Goal: Contribute content

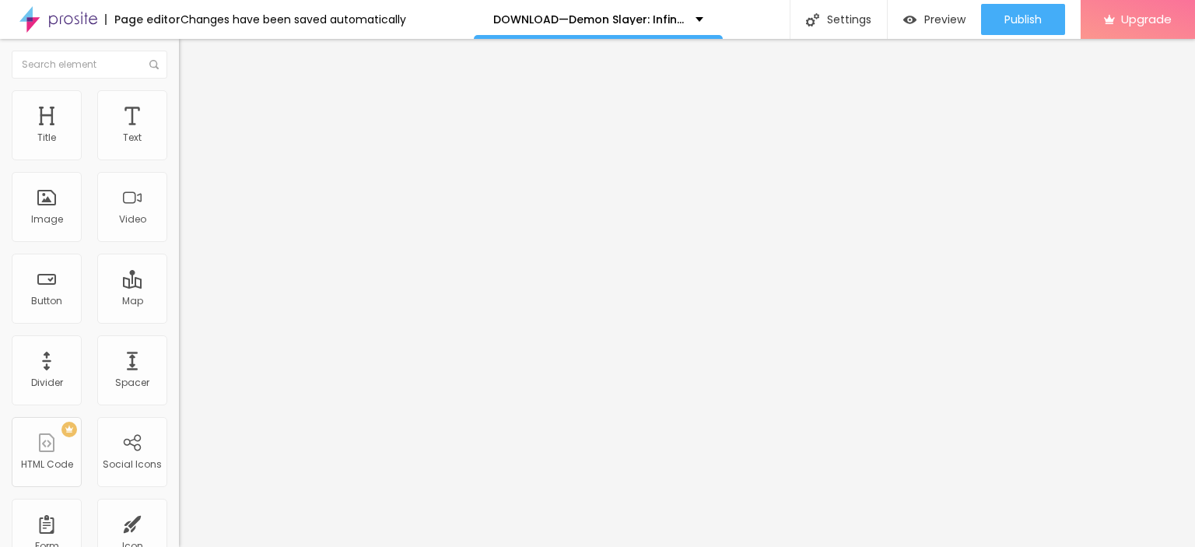
click at [179, 134] on span "Add image" at bounding box center [211, 127] width 64 height 13
click at [179, 146] on input "Click me" at bounding box center [272, 139] width 187 height 16
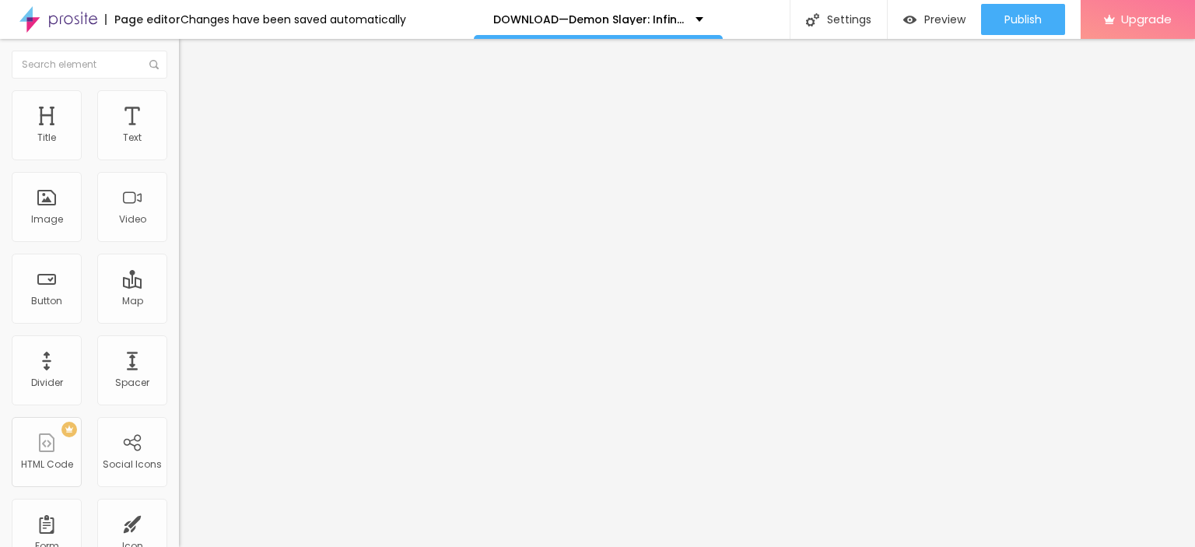
click at [179, 146] on input "Click me" at bounding box center [272, 139] width 187 height 16
paste input "LICK HERE ▶️ Demon Slayer: Infinity Castle [2025] ]"
type input "CLICK HERE ▶️ Demon Slayer: Infinity Castle [2025] ]"
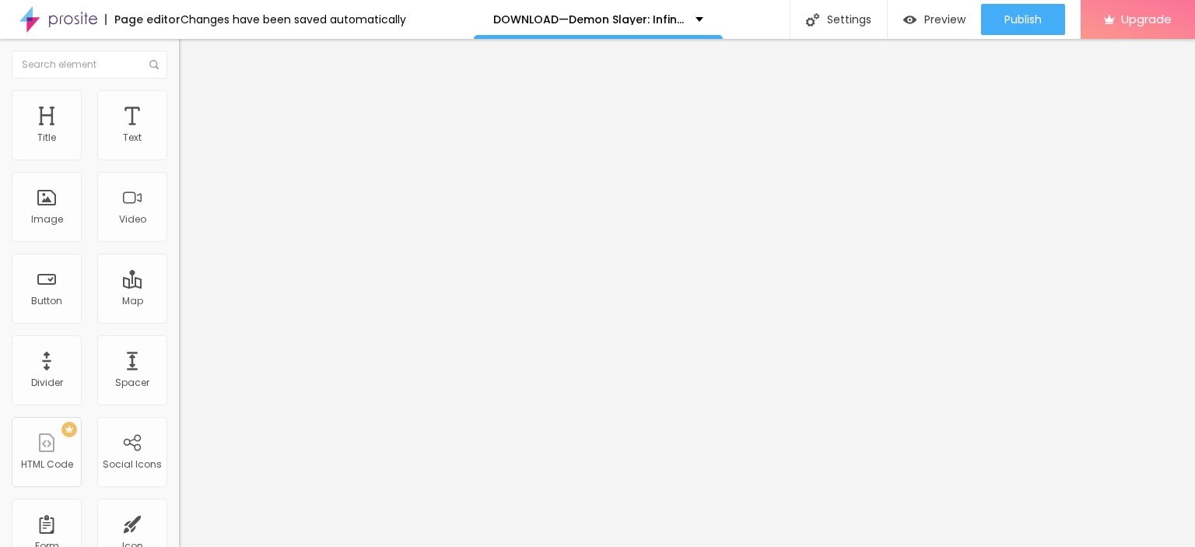
click at [179, 321] on input "https://" at bounding box center [272, 313] width 187 height 16
paste input "streamzy.fun/en/movie/1311031/pro"
type input "https://streamzy.fun/en/movie/1311031/pro"
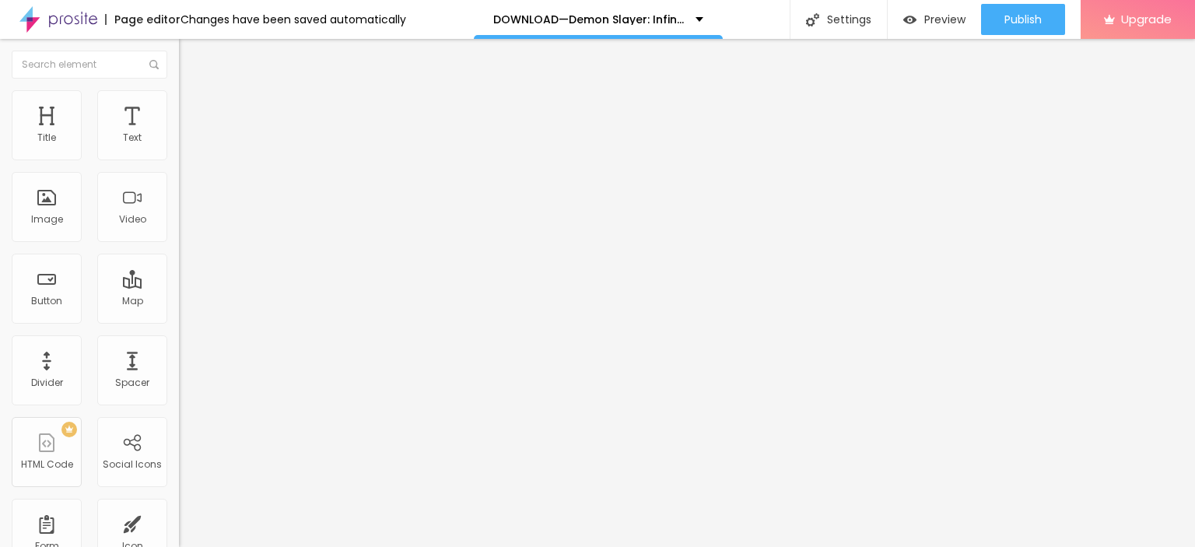
click at [179, 186] on img at bounding box center [184, 180] width 11 height 11
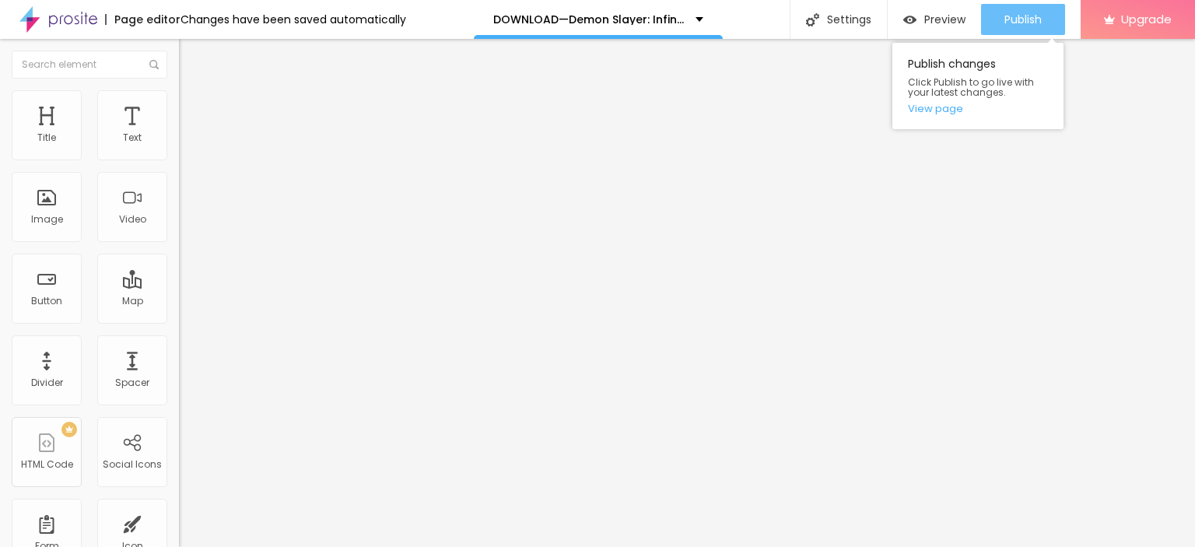
click at [1001, 21] on button "Publish" at bounding box center [1023, 19] width 84 height 31
click at [931, 109] on link "View page" at bounding box center [978, 109] width 140 height 10
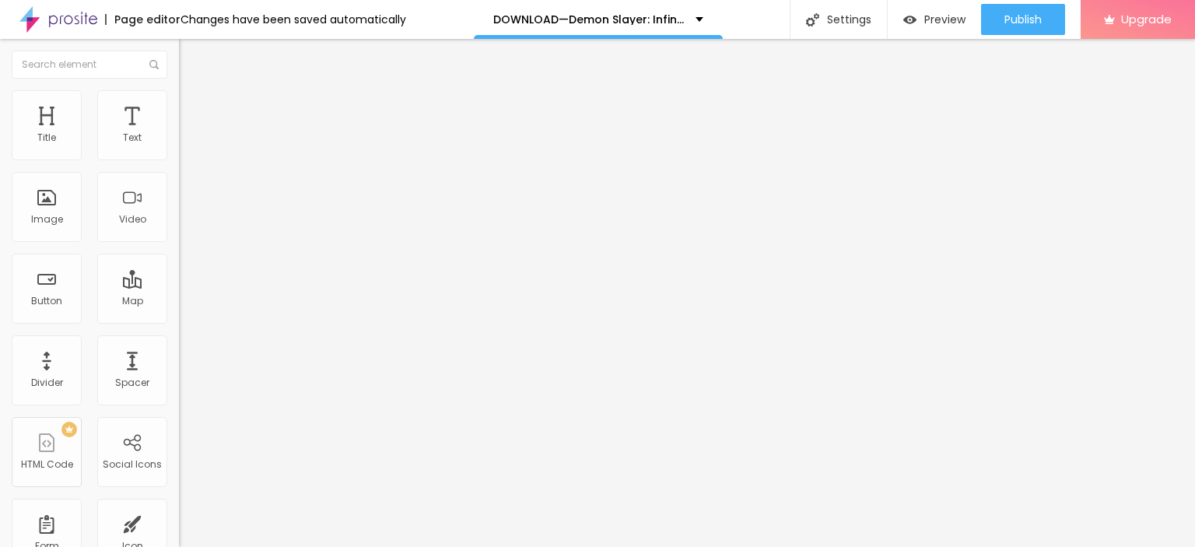
click at [85, 18] on img at bounding box center [58, 19] width 78 height 39
